Goal: Check status: Check status

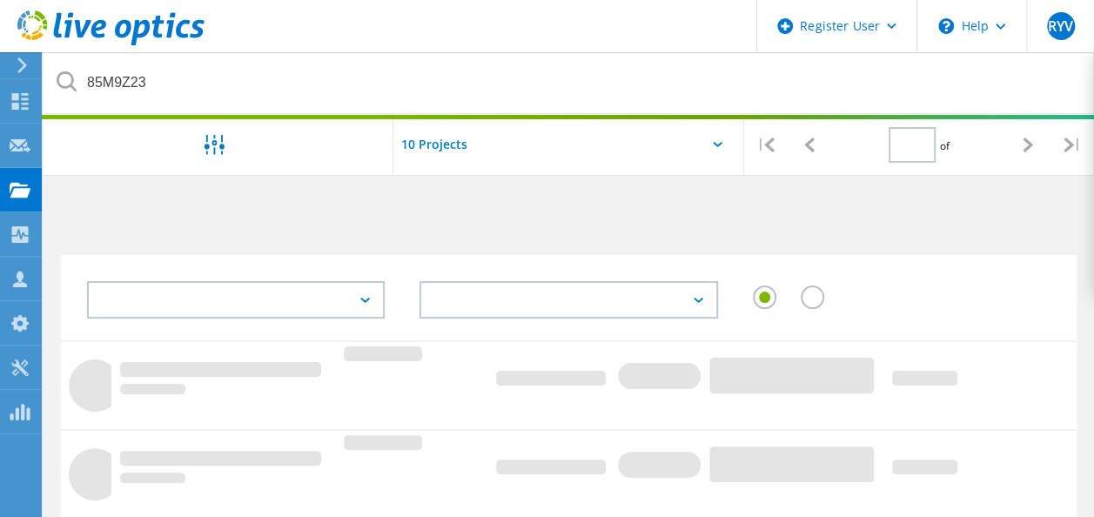
type input "1"
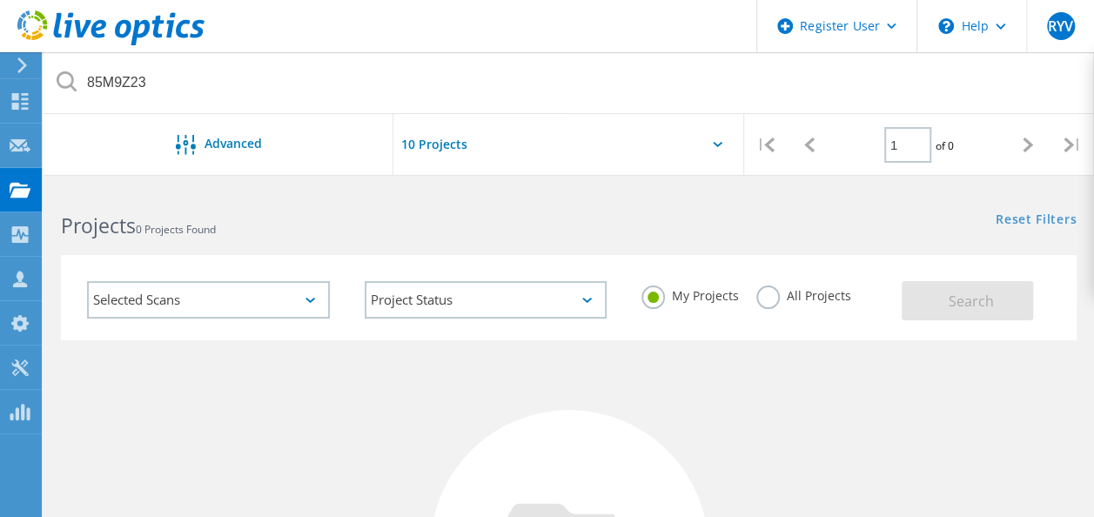
click at [777, 298] on label "All Projects" at bounding box center [804, 294] width 95 height 17
click at [0, 0] on input "All Projects" at bounding box center [0, 0] width 0 height 0
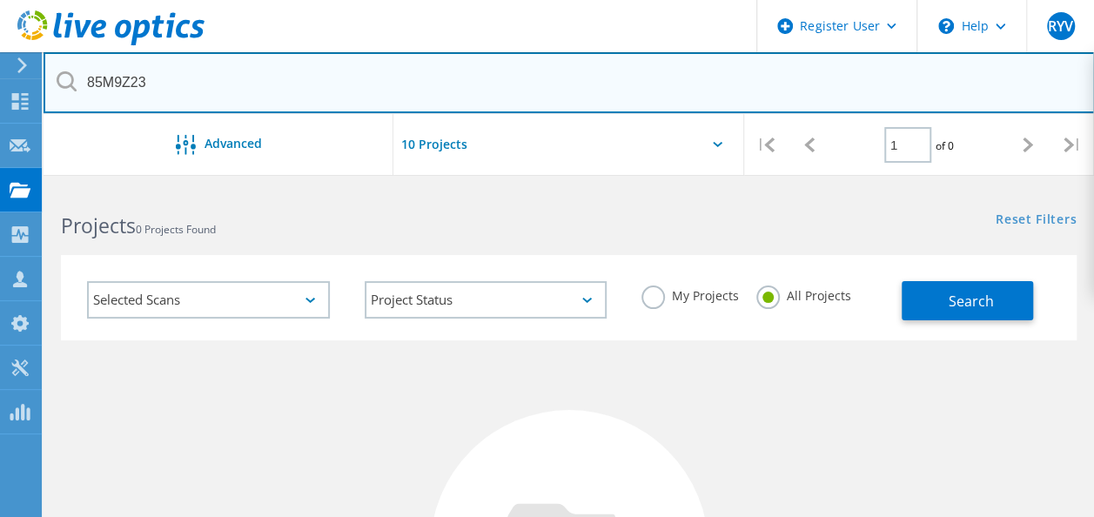
drag, startPoint x: 151, startPoint y: 94, endPoint x: 89, endPoint y: 112, distance: 65.3
click at [89, 112] on input "85M9Z23" at bounding box center [570, 82] width 1052 height 61
click at [172, 89] on input "text" at bounding box center [570, 82] width 1052 height 61
drag, startPoint x: 172, startPoint y: 89, endPoint x: 249, endPoint y: 84, distance: 76.8
click at [249, 84] on input "text" at bounding box center [570, 82] width 1052 height 61
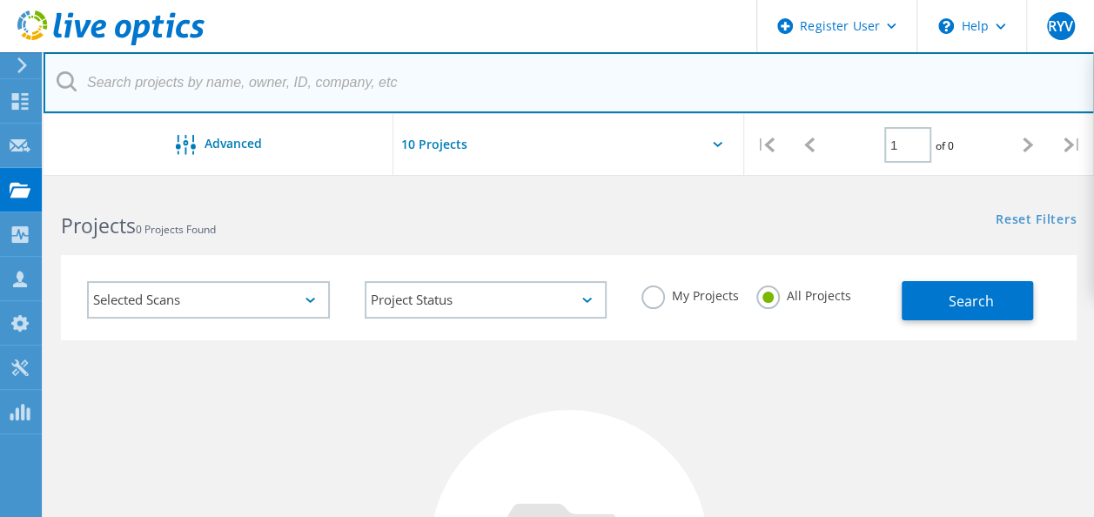
click at [239, 92] on input "text" at bounding box center [570, 82] width 1052 height 61
paste input "2727026"
type input "2727026"
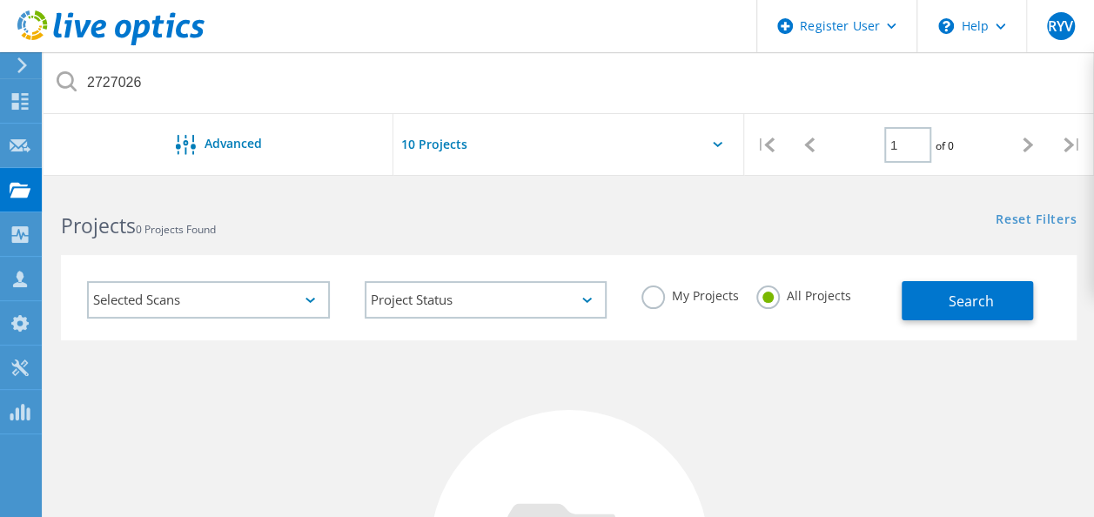
click at [74, 85] on icon at bounding box center [67, 81] width 20 height 20
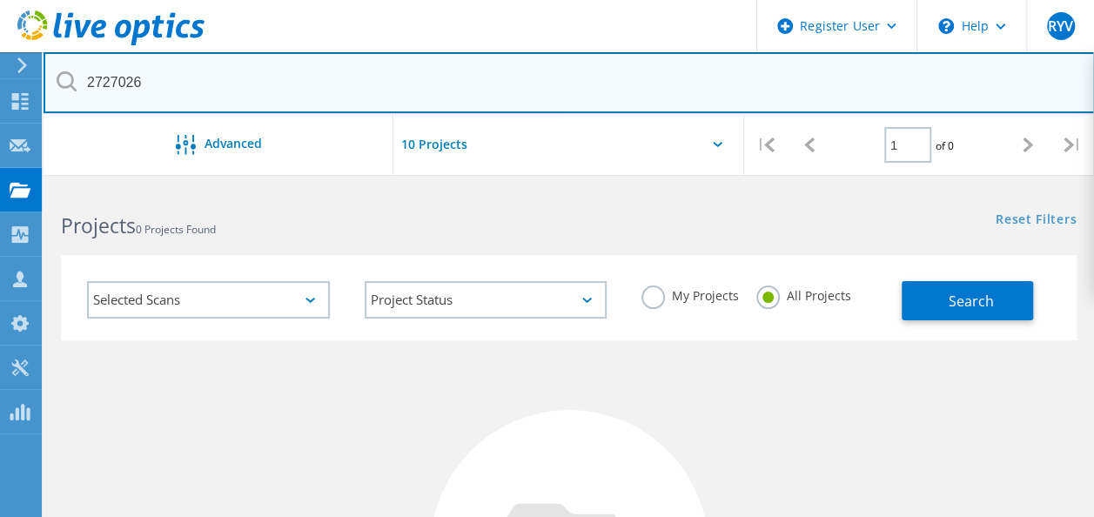
click at [171, 92] on input "2727026" at bounding box center [570, 82] width 1052 height 61
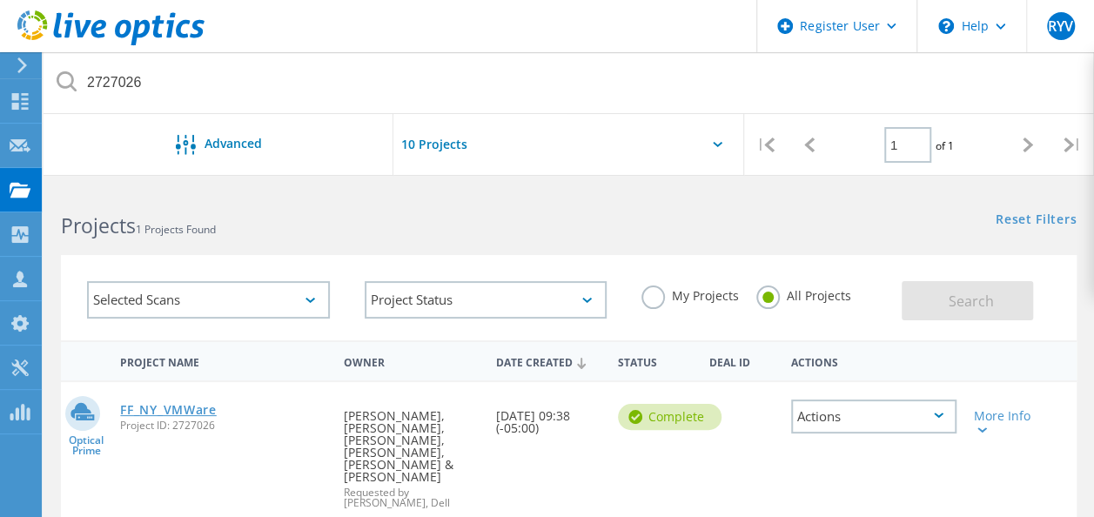
click at [192, 413] on link "FF_NY_VMWare" at bounding box center [168, 410] width 96 height 12
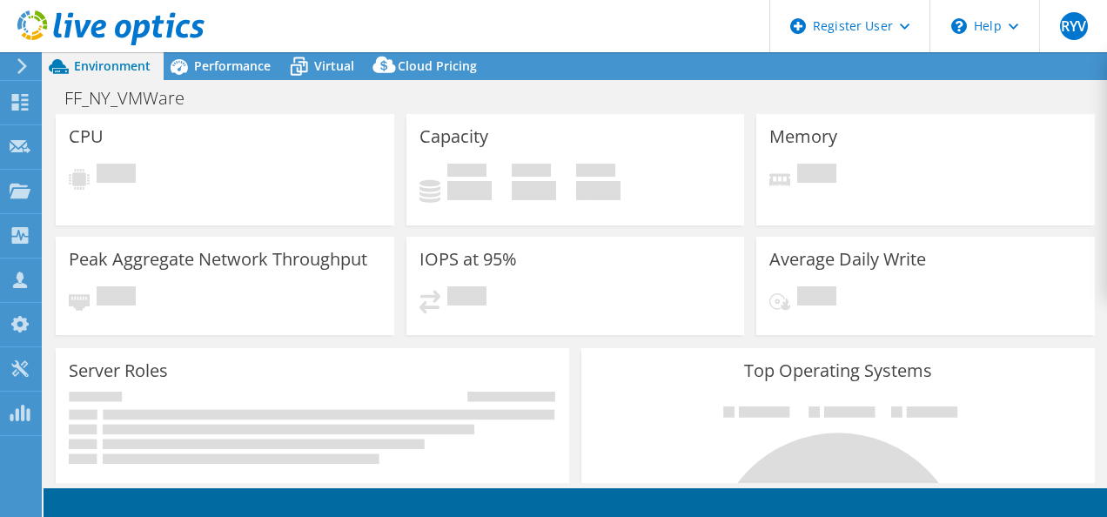
select select "USD"
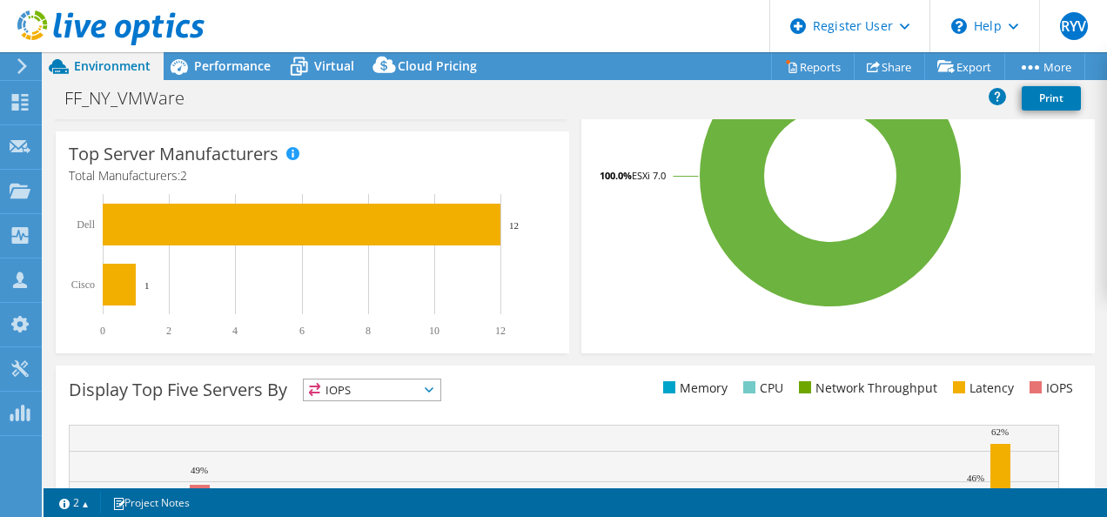
scroll to position [495, 0]
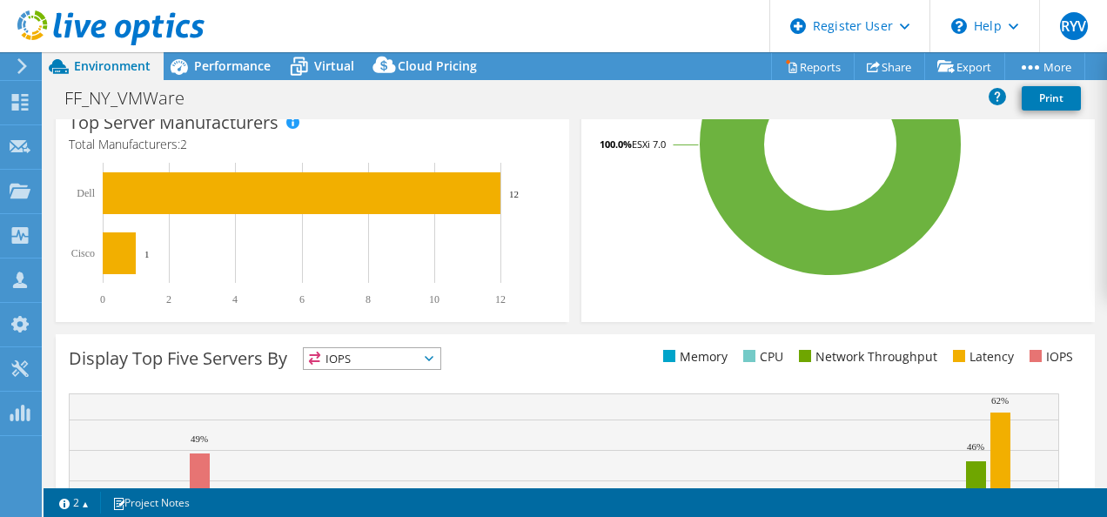
click at [290, 434] on rect at bounding box center [564, 498] width 991 height 210
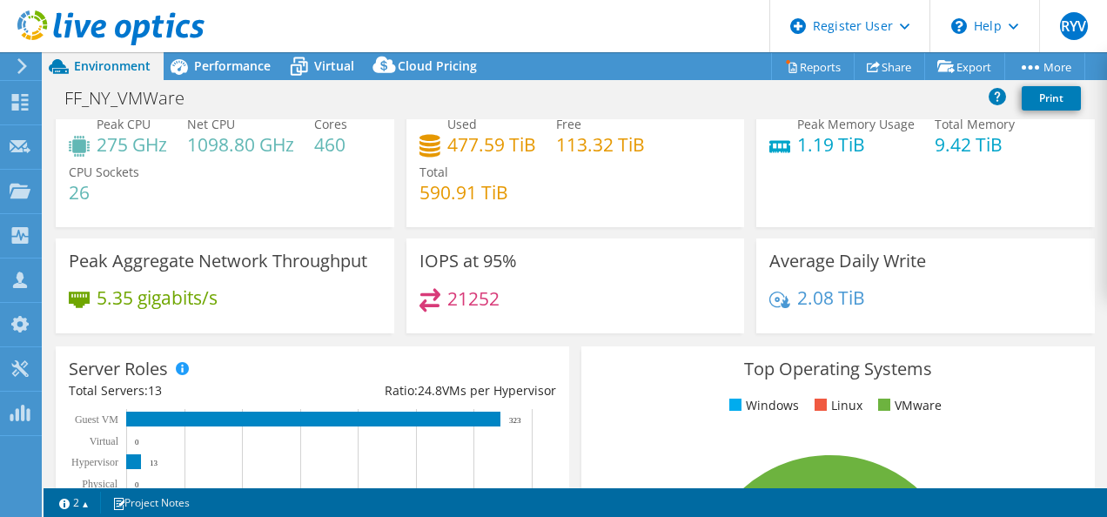
scroll to position [0, 0]
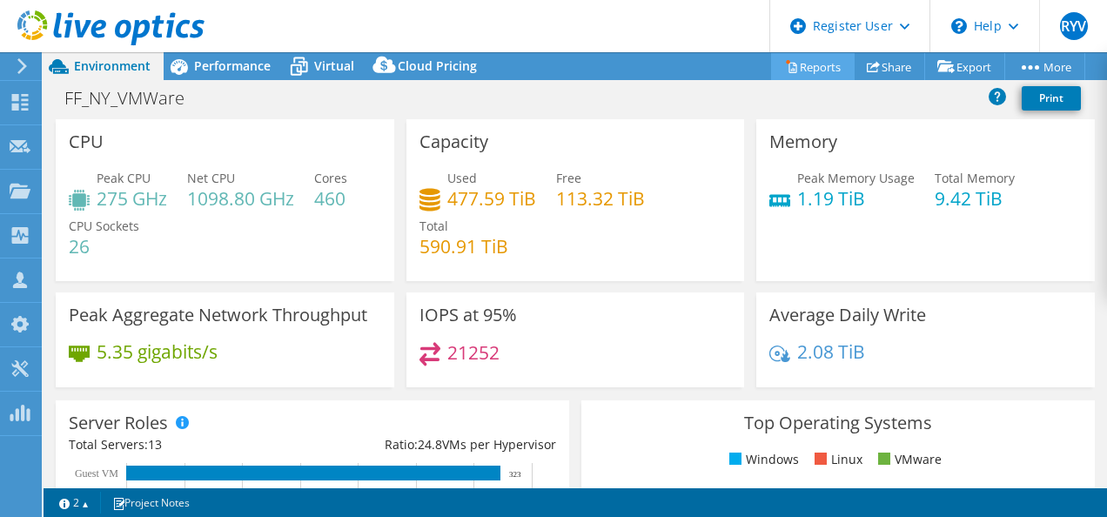
click at [790, 71] on link "Reports" at bounding box center [813, 66] width 84 height 27
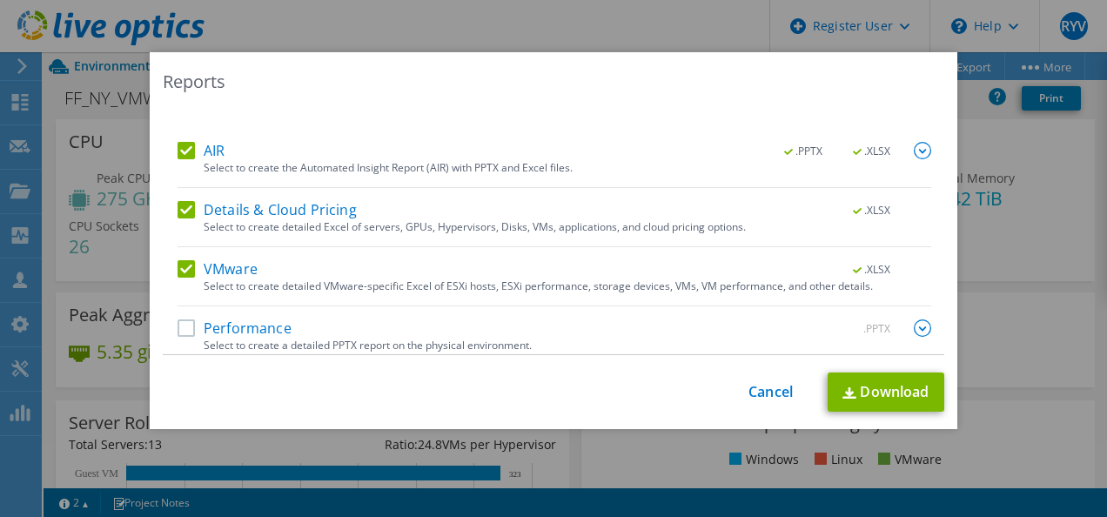
scroll to position [74, 0]
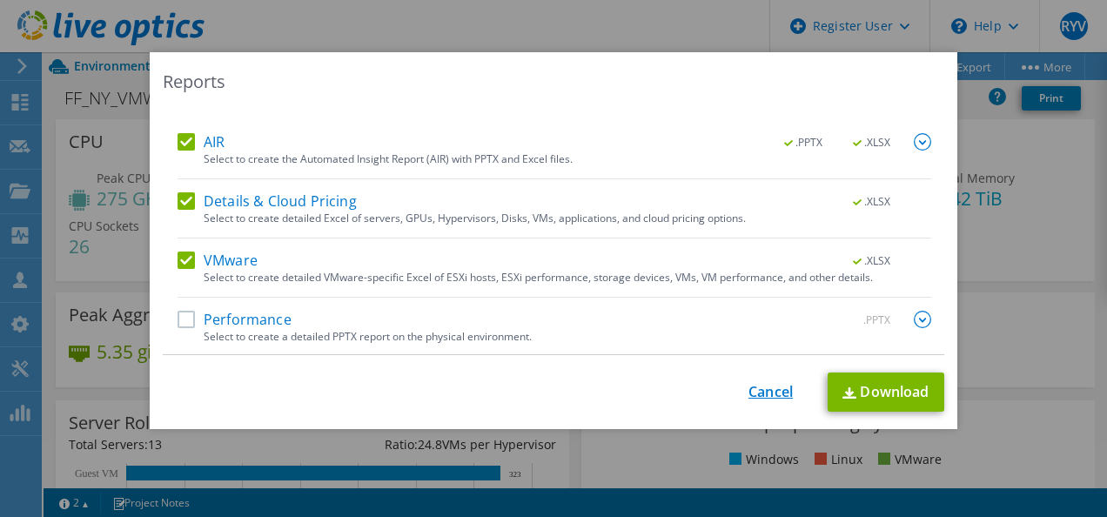
click at [758, 395] on link "Cancel" at bounding box center [771, 392] width 44 height 17
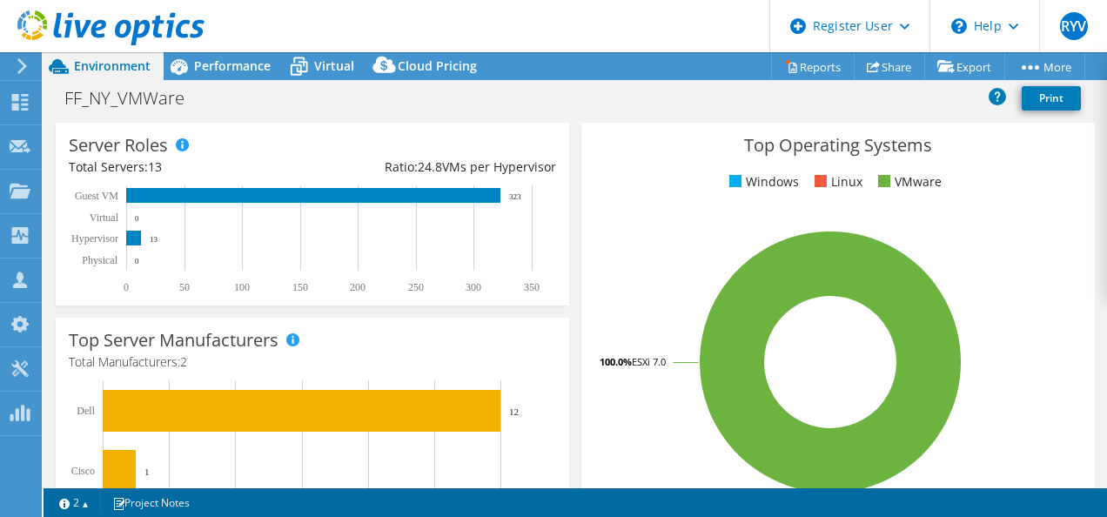
scroll to position [0, 0]
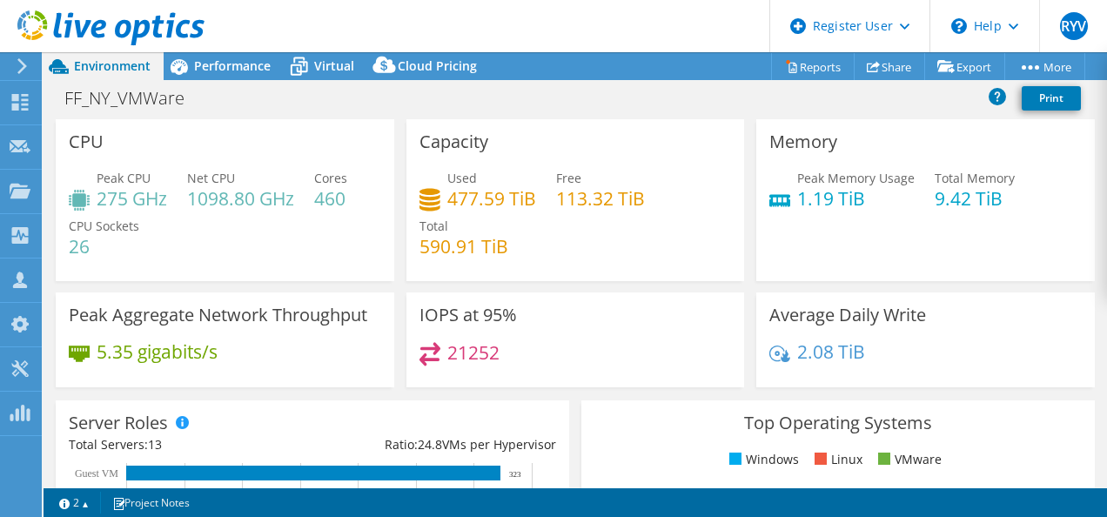
click at [750, 230] on div "Memory Peak Memory Usage 1.19 TiB Total Memory 9.42 TiB" at bounding box center [925, 200] width 351 height 162
click at [229, 74] on div "Performance" at bounding box center [224, 66] width 120 height 28
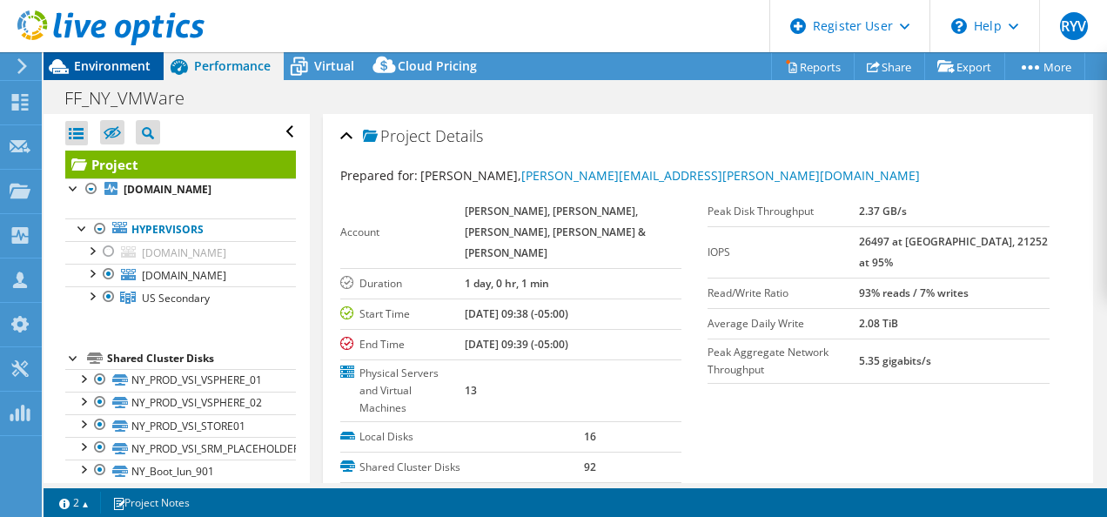
click at [98, 61] on span "Environment" at bounding box center [112, 65] width 77 height 17
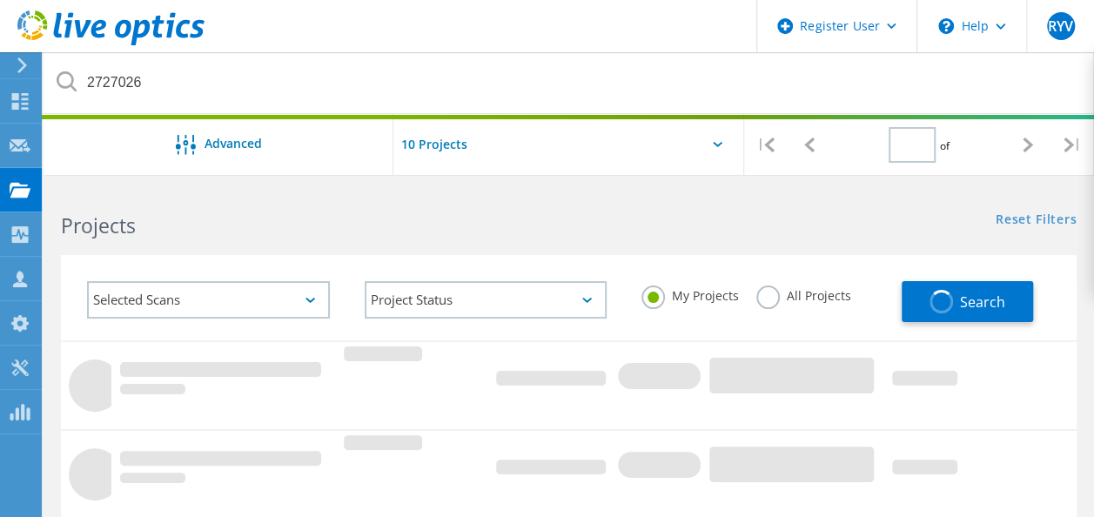
type input "1"
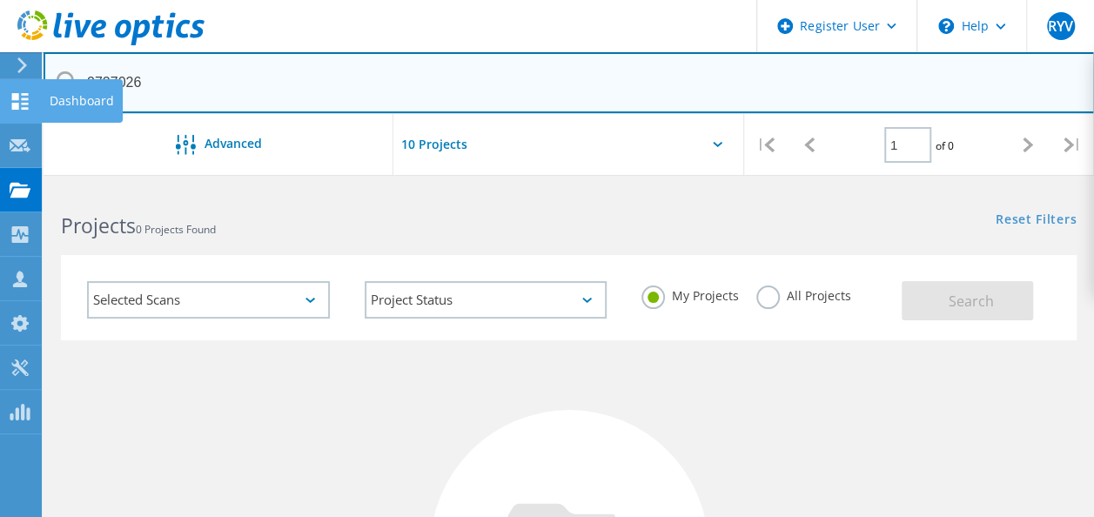
drag, startPoint x: 162, startPoint y: 84, endPoint x: 38, endPoint y: 82, distance: 123.6
click at [38, 187] on div "Register User \n Help Explore Helpful Articles Contact Support RYV Dell User [P…" at bounding box center [547, 525] width 1094 height 676
paste input "2720340"
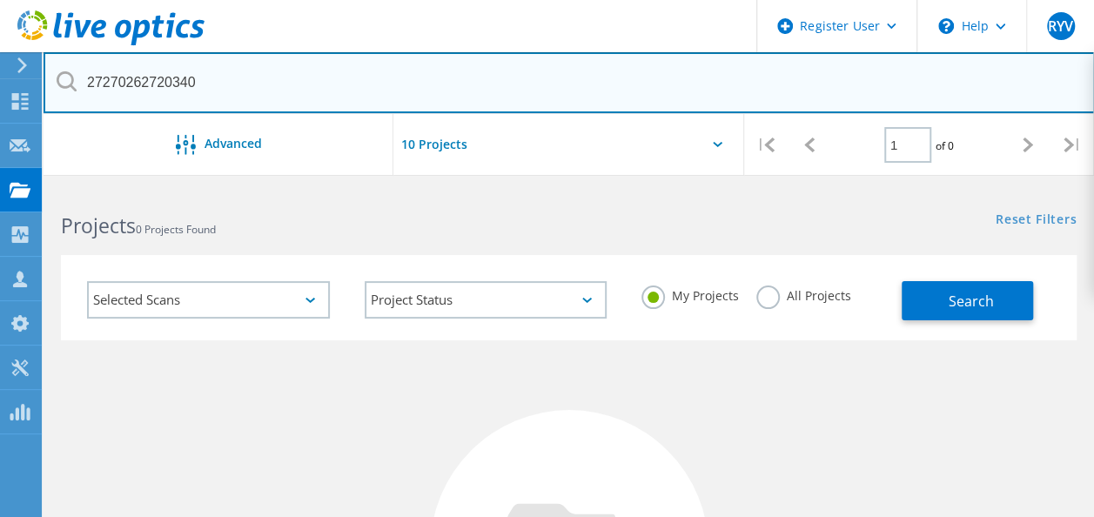
drag, startPoint x: 141, startPoint y: 84, endPoint x: 70, endPoint y: 84, distance: 71.4
click at [70, 84] on div "27270262720340" at bounding box center [569, 83] width 1051 height 62
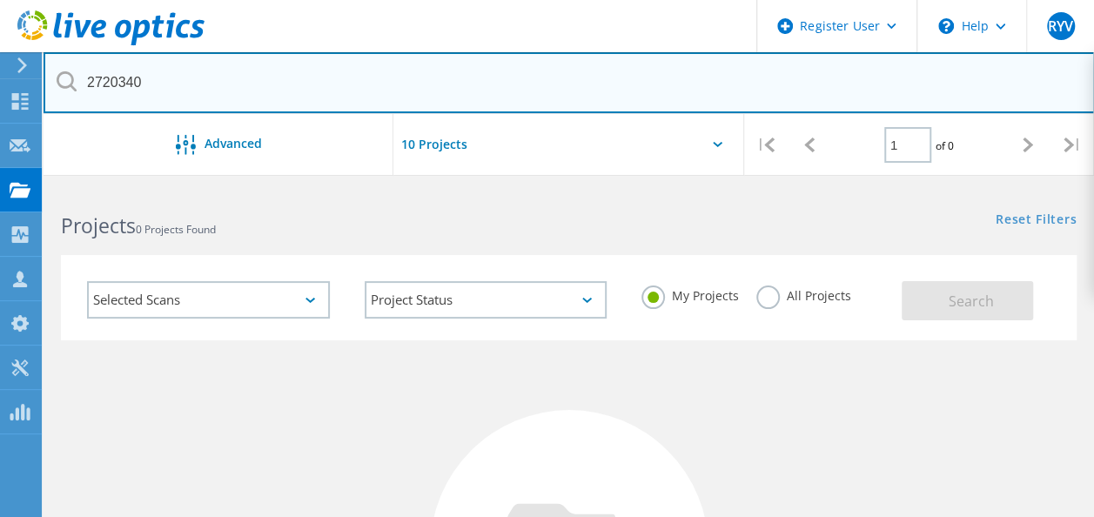
click at [585, 94] on input "2720340" at bounding box center [570, 82] width 1052 height 61
drag, startPoint x: 555, startPoint y: 359, endPoint x: 418, endPoint y: 111, distance: 282.9
click at [418, 111] on input "2720340" at bounding box center [570, 82] width 1052 height 61
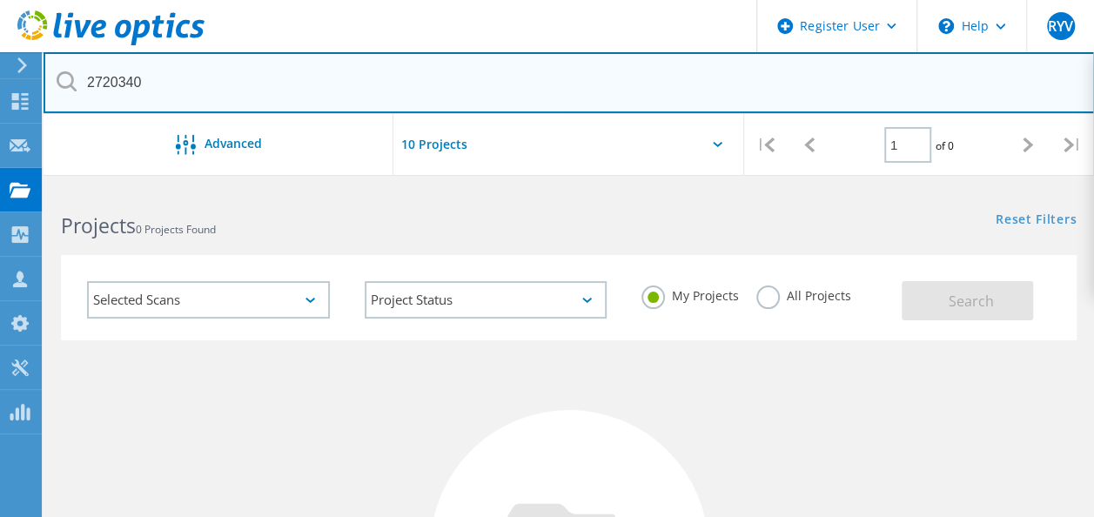
click at [353, 106] on input "2720340" at bounding box center [570, 82] width 1052 height 61
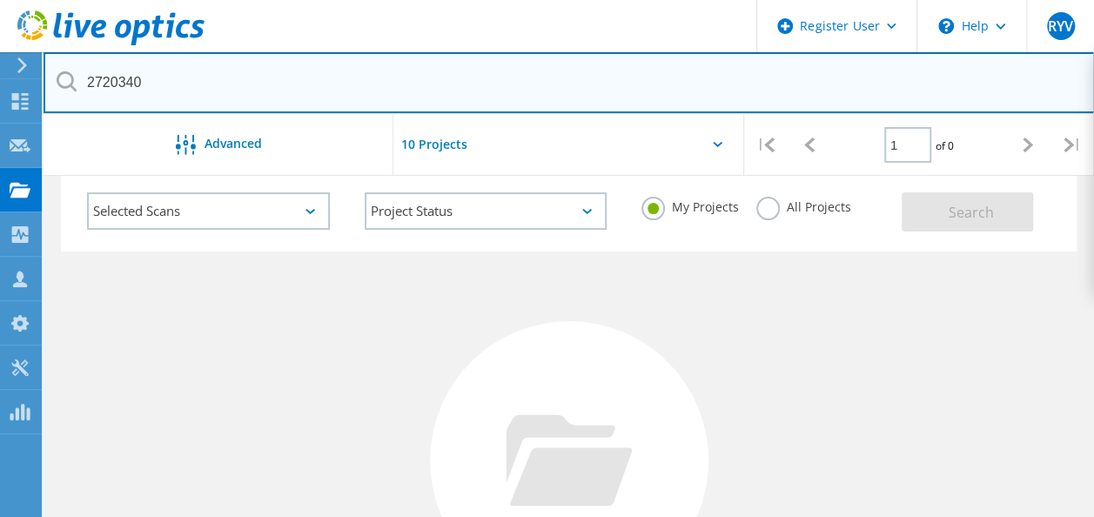
scroll to position [90, 0]
drag, startPoint x: 159, startPoint y: 78, endPoint x: 45, endPoint y: 82, distance: 114.1
click at [45, 82] on input "2720340" at bounding box center [570, 82] width 1052 height 61
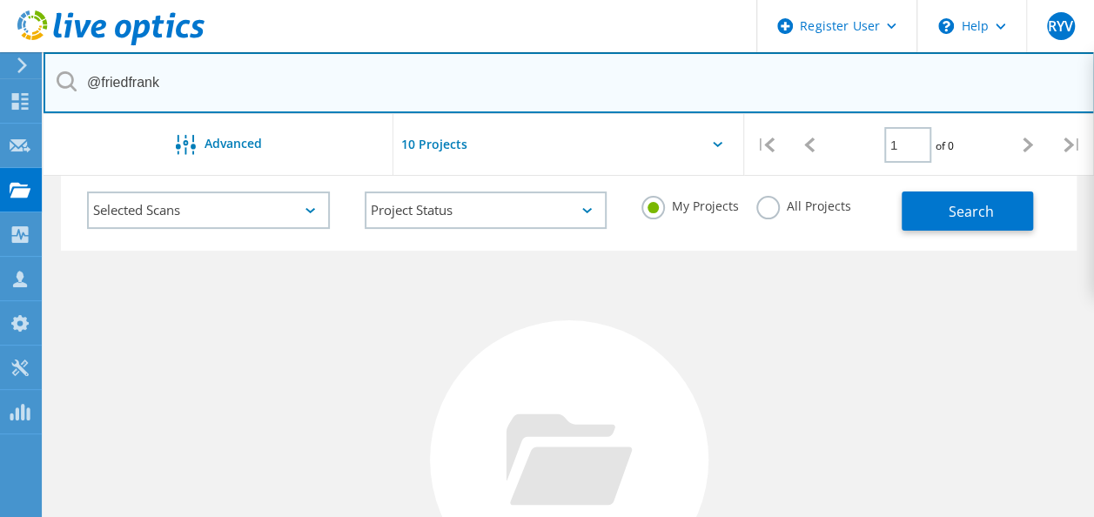
type input "@friedfrank"
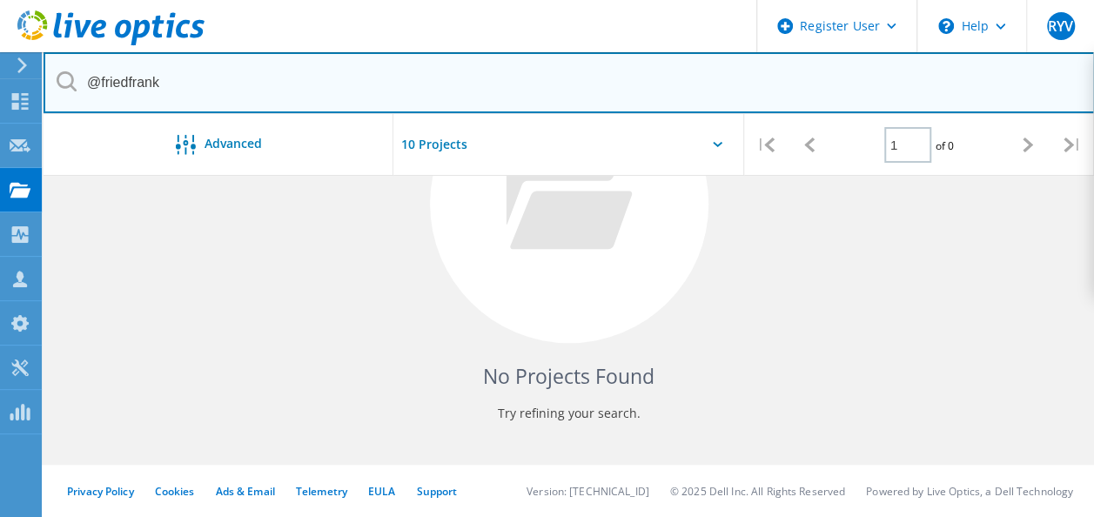
scroll to position [0, 0]
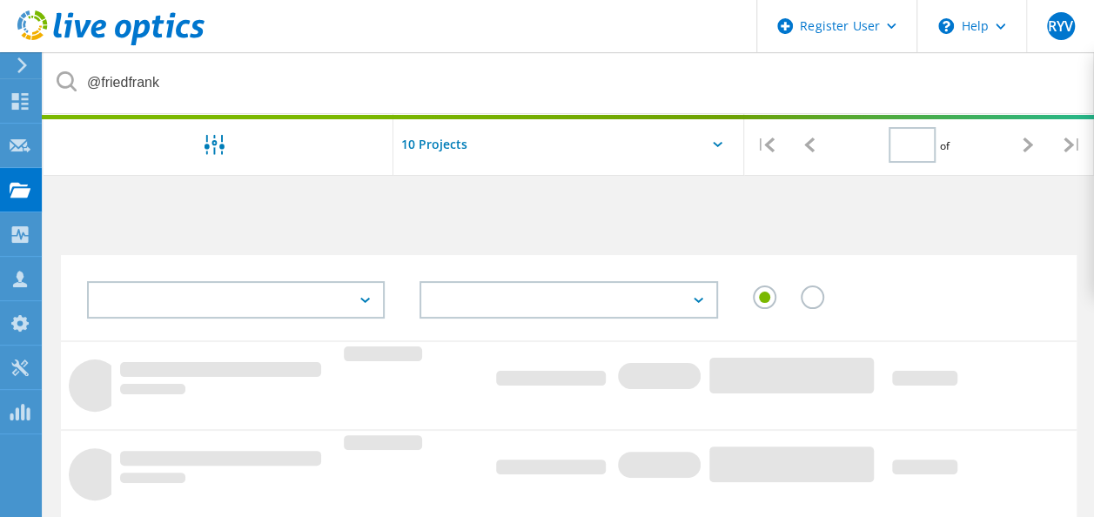
type input "1"
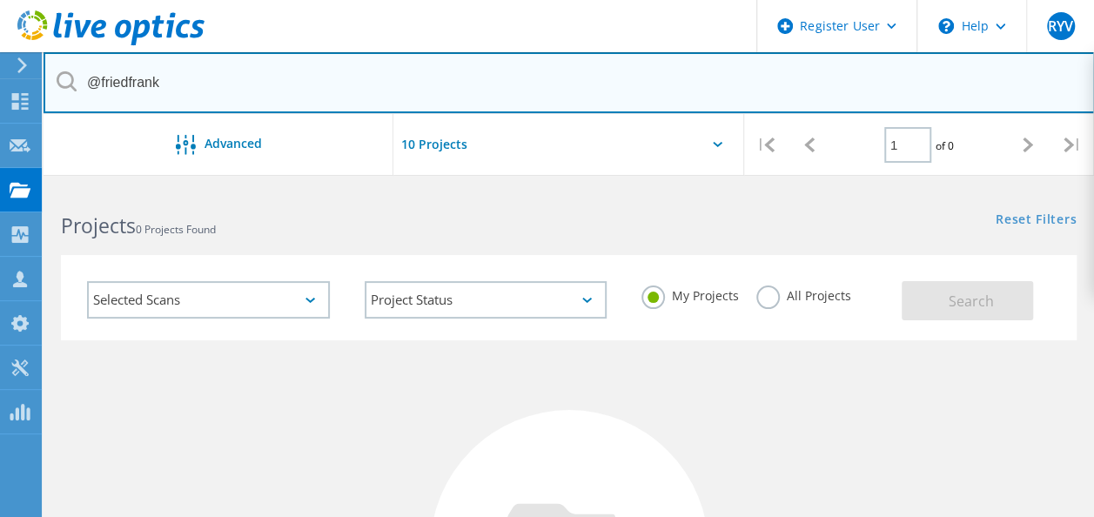
drag, startPoint x: 167, startPoint y: 84, endPoint x: 80, endPoint y: 95, distance: 87.7
click at [80, 95] on input "@friedfrank" at bounding box center [570, 82] width 1052 height 61
paste input "2720340"
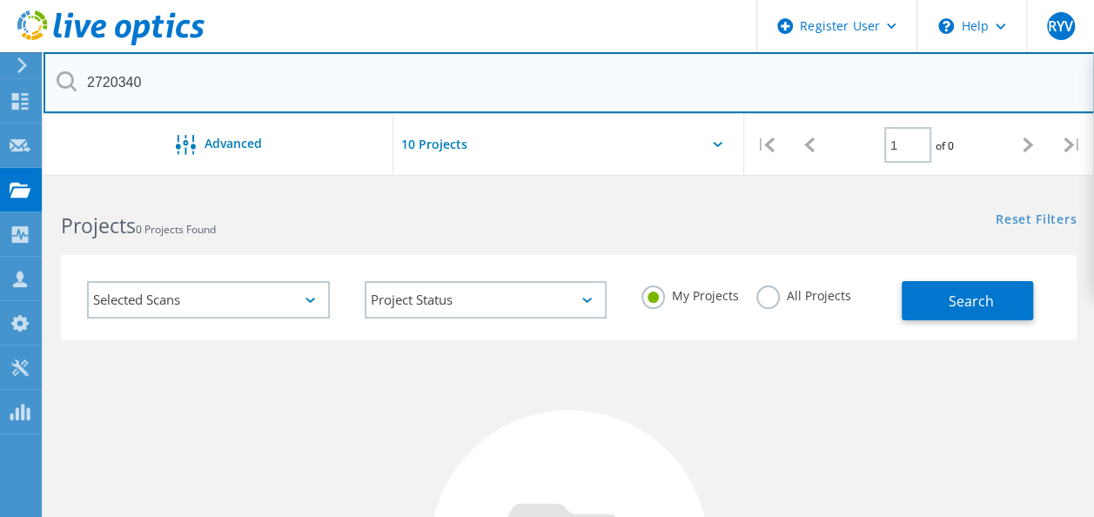
type input "2720340"
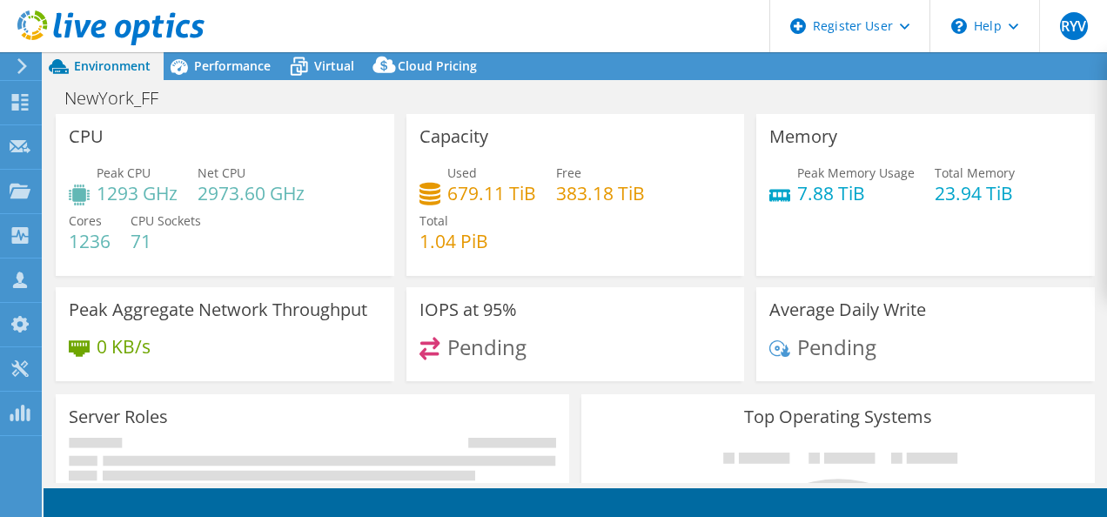
select select "USD"
